Goal: Information Seeking & Learning: Learn about a topic

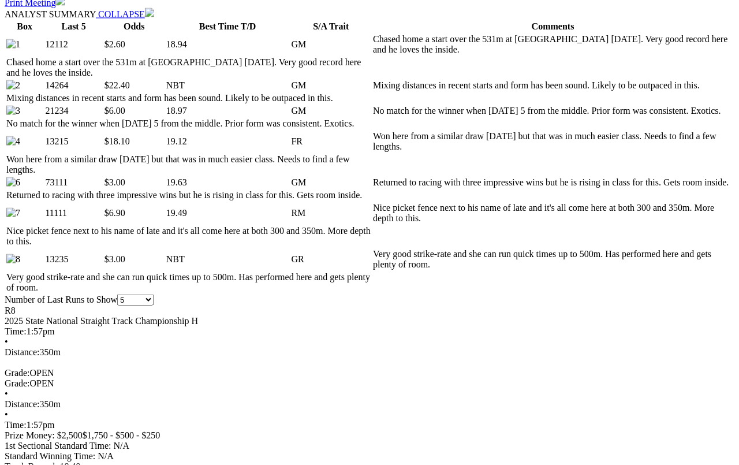
scroll to position [543, 0]
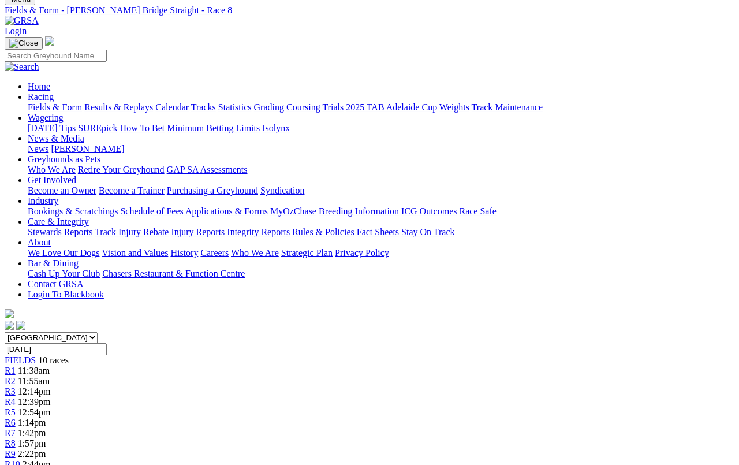
scroll to position [44, 0]
click at [16, 428] on span "R7" at bounding box center [10, 433] width 11 height 10
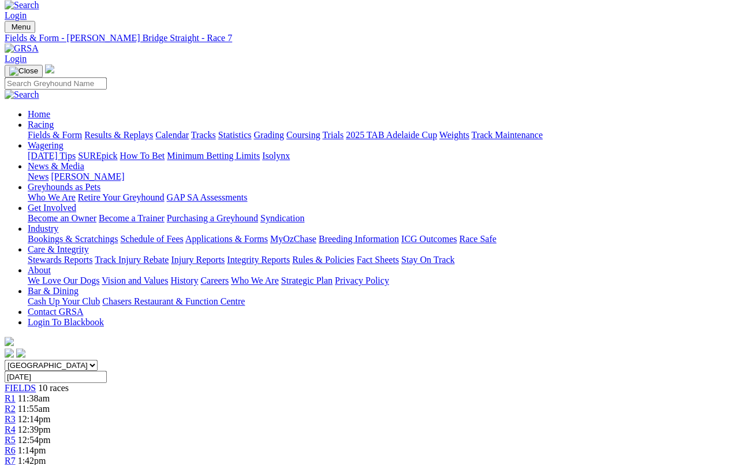
scroll to position [19, 0]
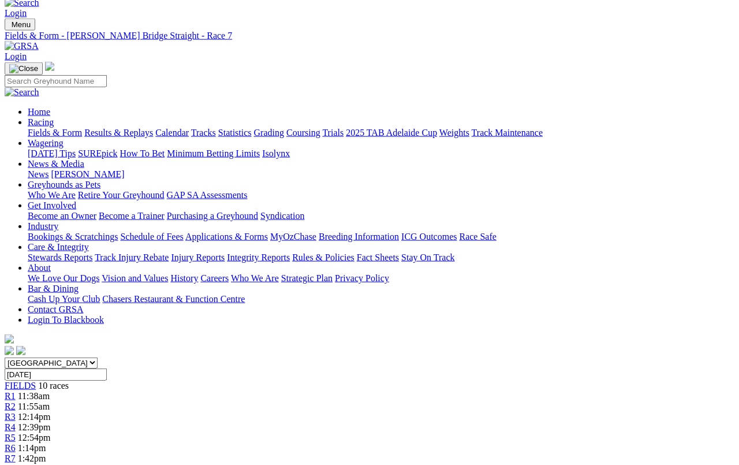
click at [16, 428] on link "R6" at bounding box center [10, 448] width 11 height 10
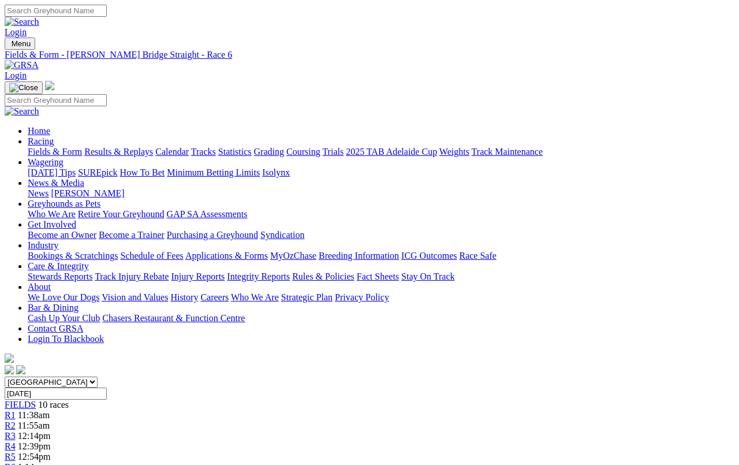
click at [32, 147] on link "Fields & Form" at bounding box center [55, 152] width 54 height 10
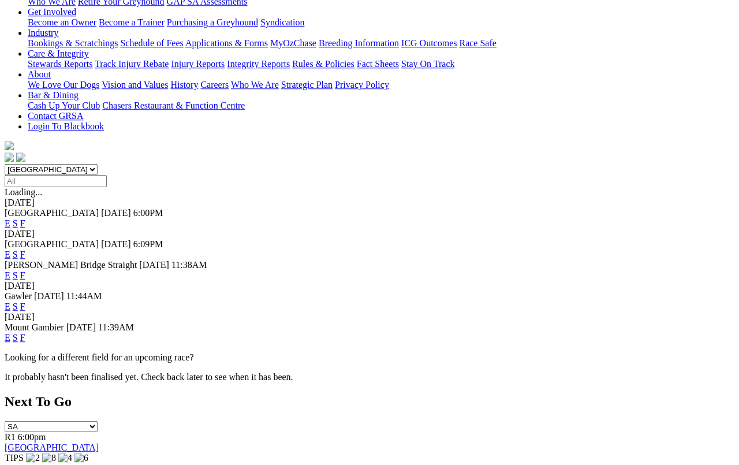
scroll to position [210, 0]
